Goal: Information Seeking & Learning: Learn about a topic

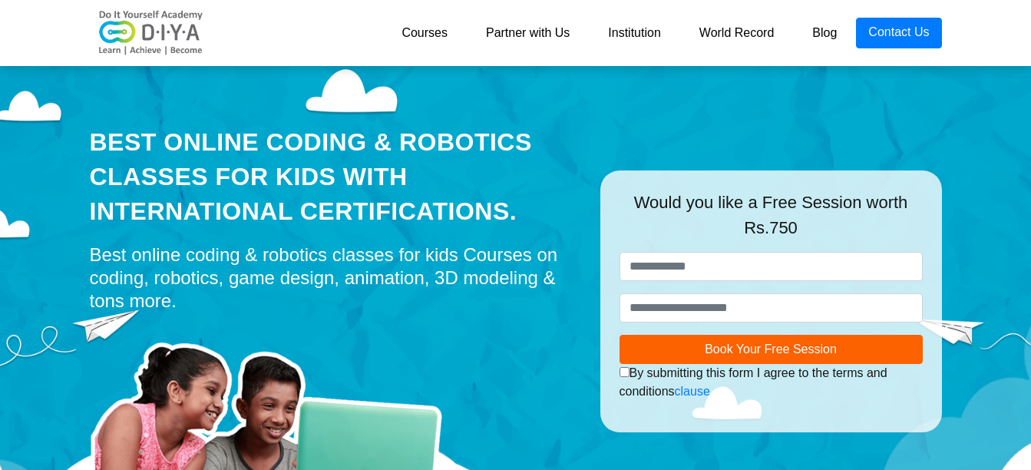
click at [441, 31] on link "Courses" at bounding box center [424, 33] width 84 height 31
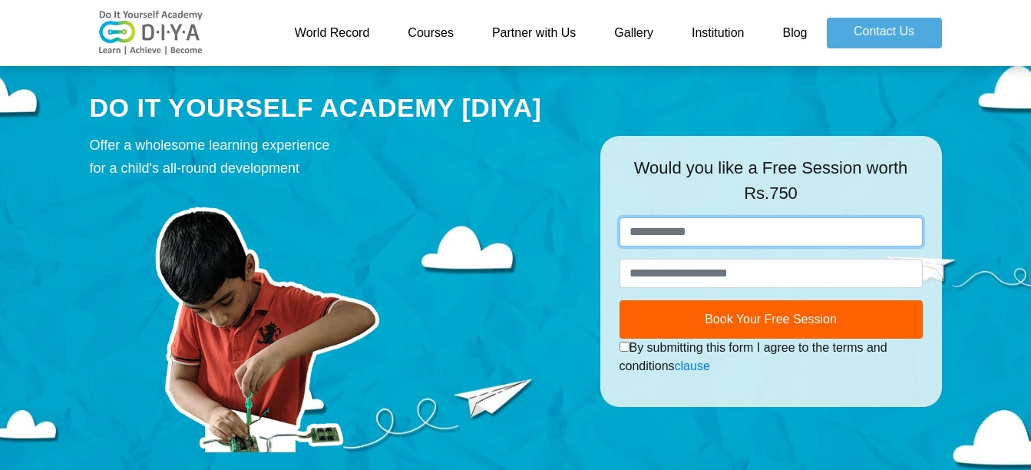
click at [733, 236] on input "text" at bounding box center [771, 231] width 303 height 29
click at [429, 31] on link "Courses" at bounding box center [431, 33] width 84 height 31
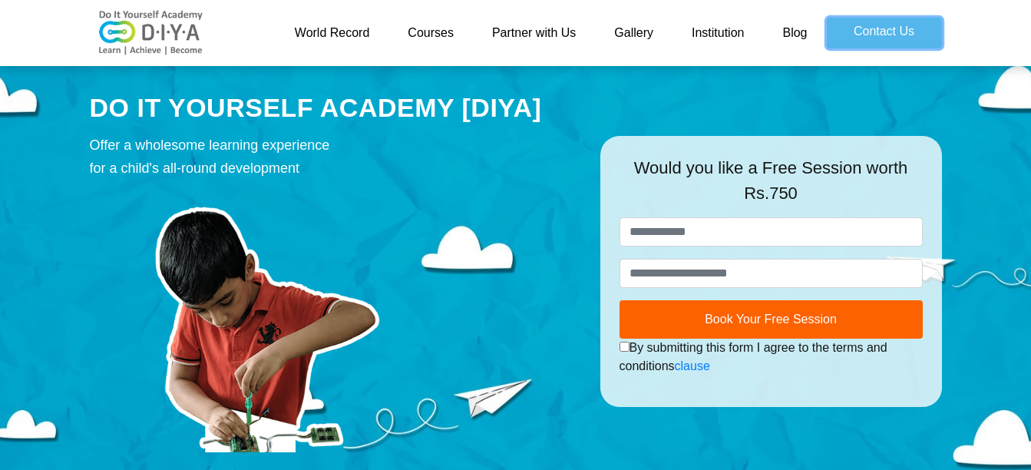
click at [861, 31] on link "Contact Us" at bounding box center [884, 33] width 115 height 31
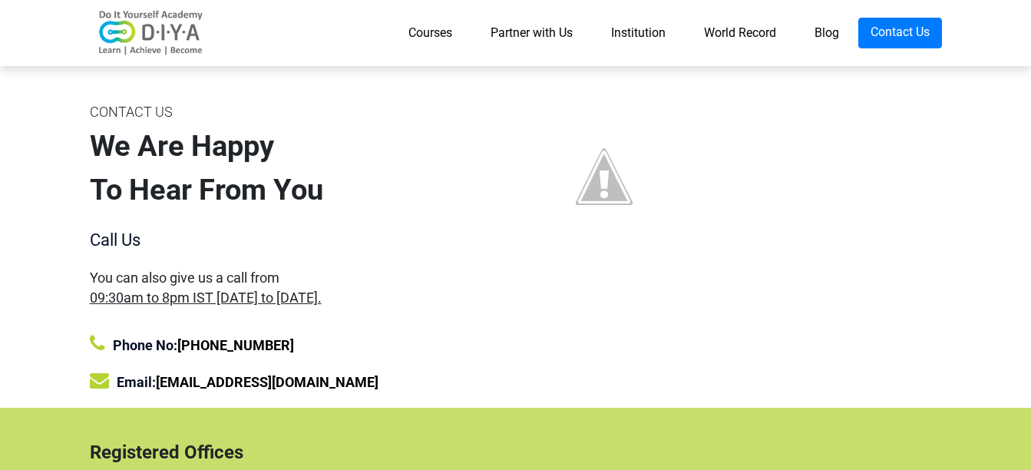
click at [424, 33] on link "Courses" at bounding box center [430, 33] width 82 height 31
